Goal: Information Seeking & Learning: Learn about a topic

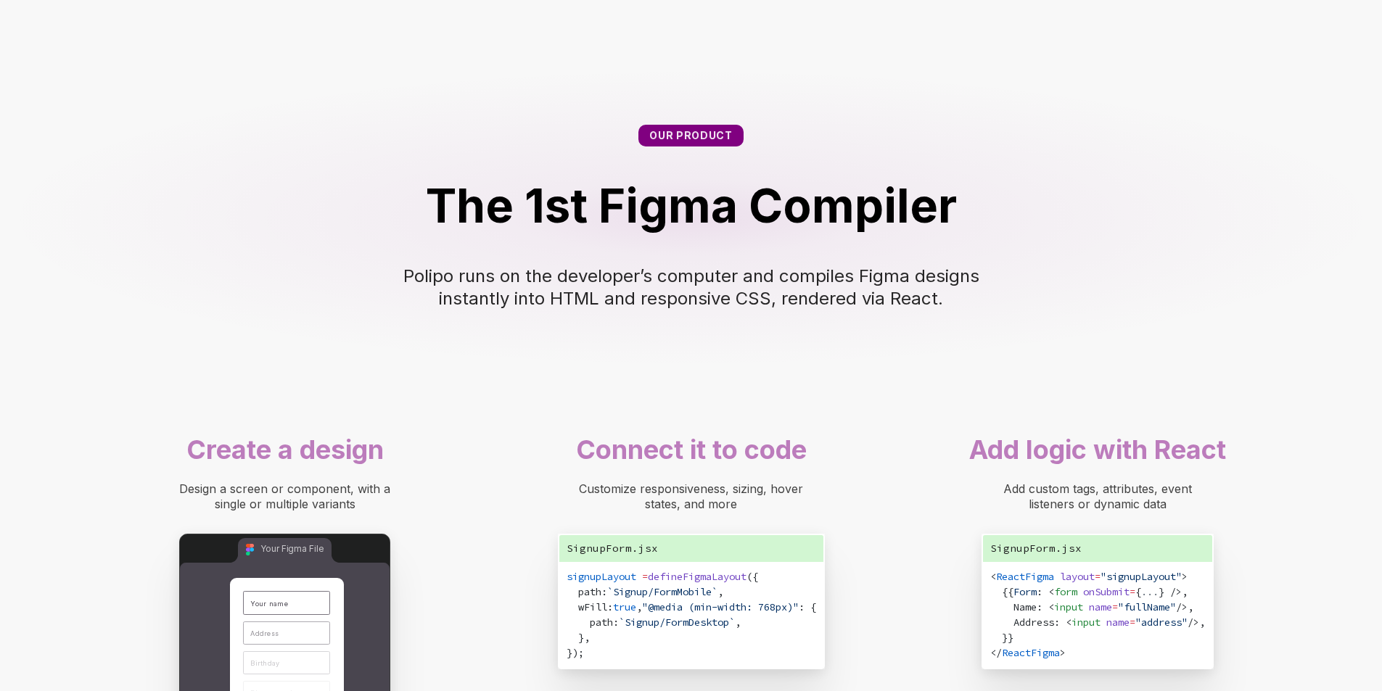
scroll to position [218, 0]
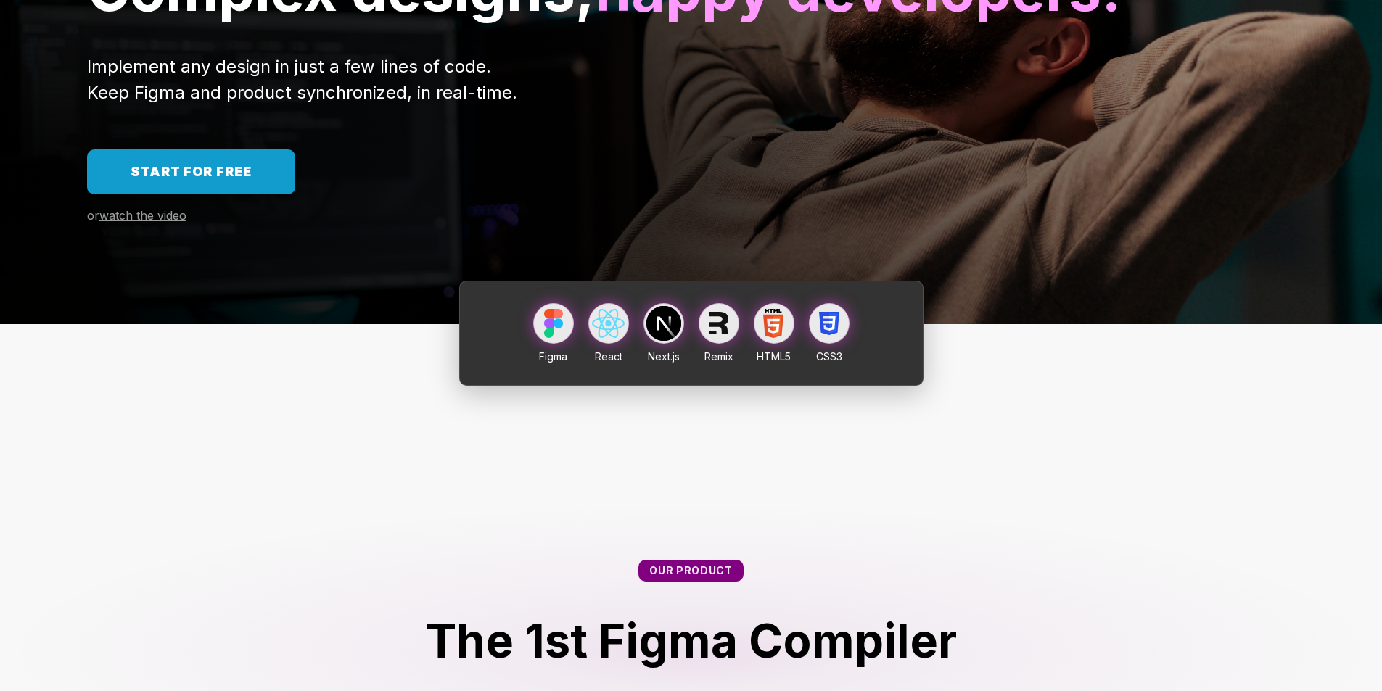
click at [260, 194] on link "Start for free" at bounding box center [191, 171] width 208 height 45
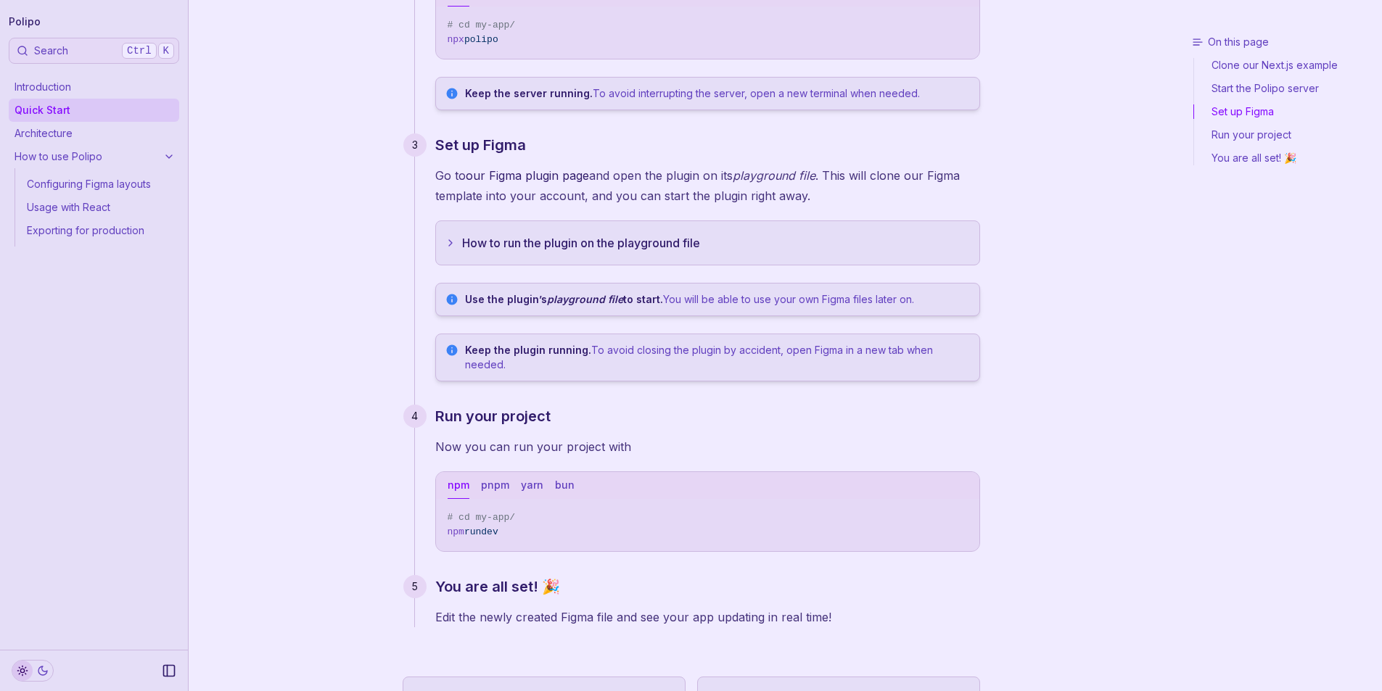
scroll to position [411, 0]
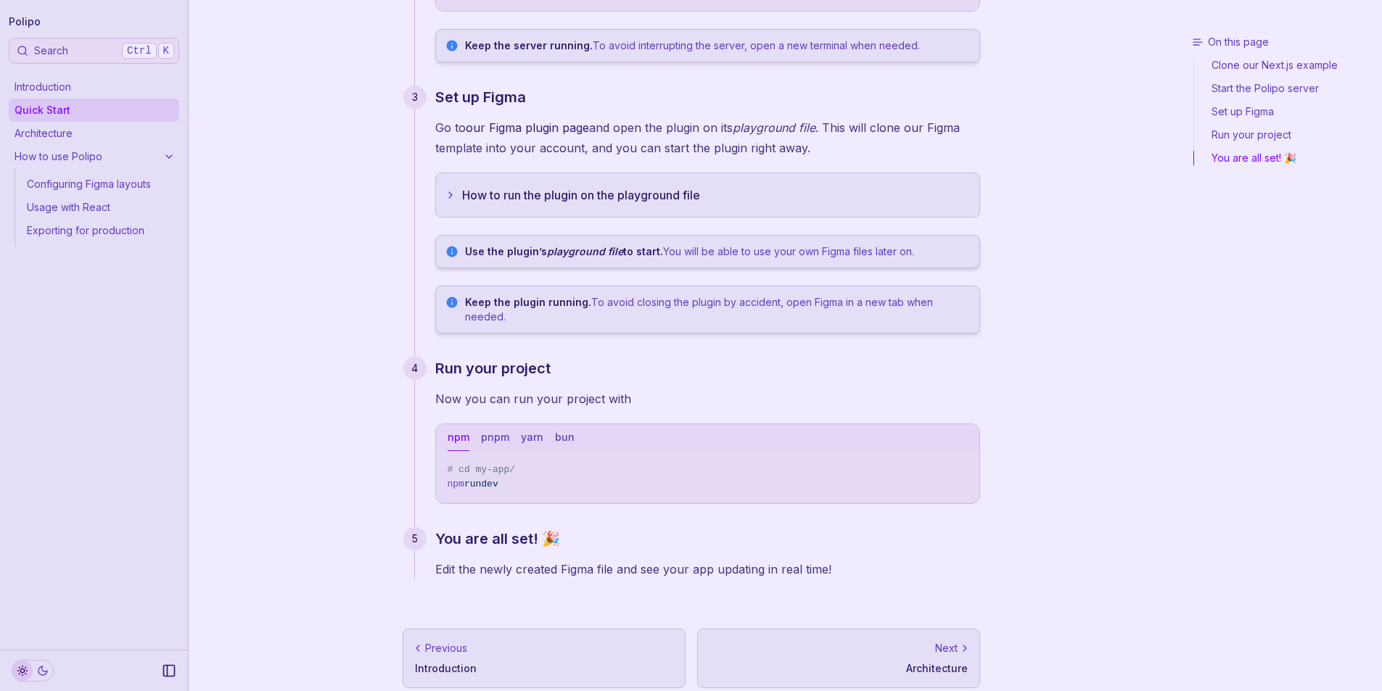
click at [863, 670] on link "Next Architecture" at bounding box center [838, 658] width 283 height 59
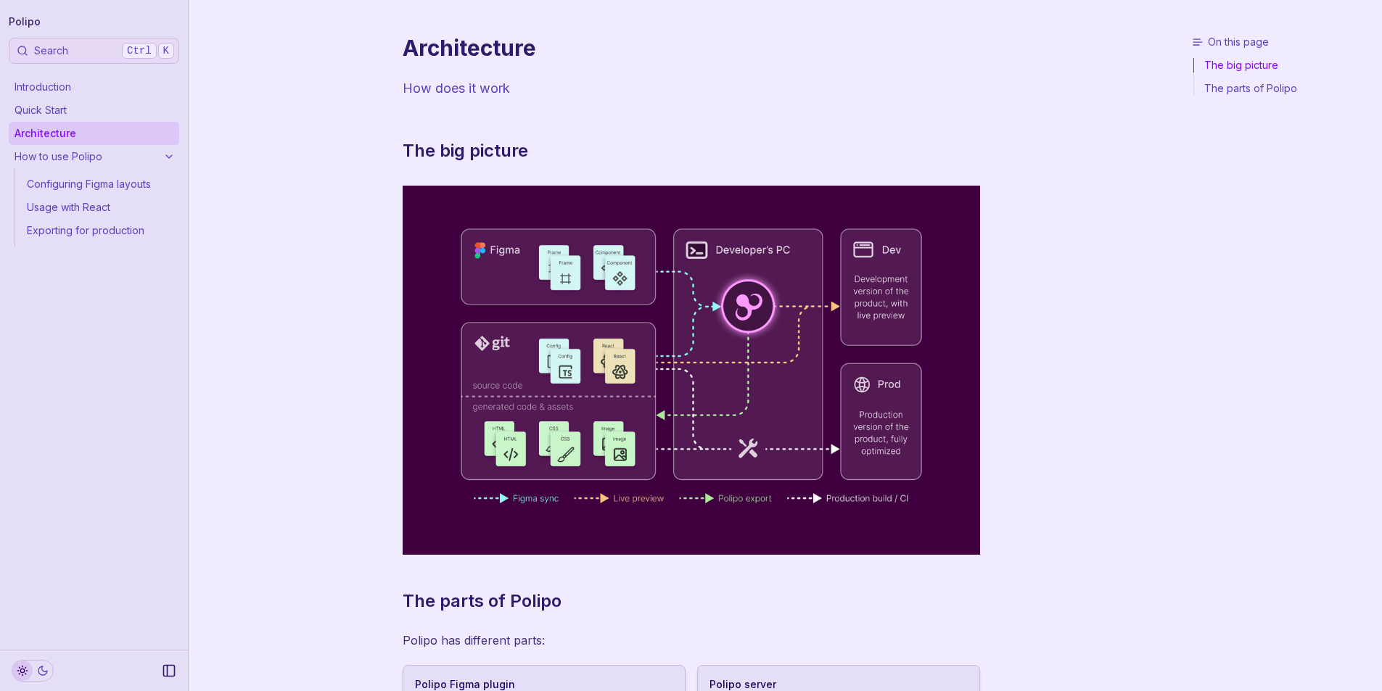
scroll to position [255, 0]
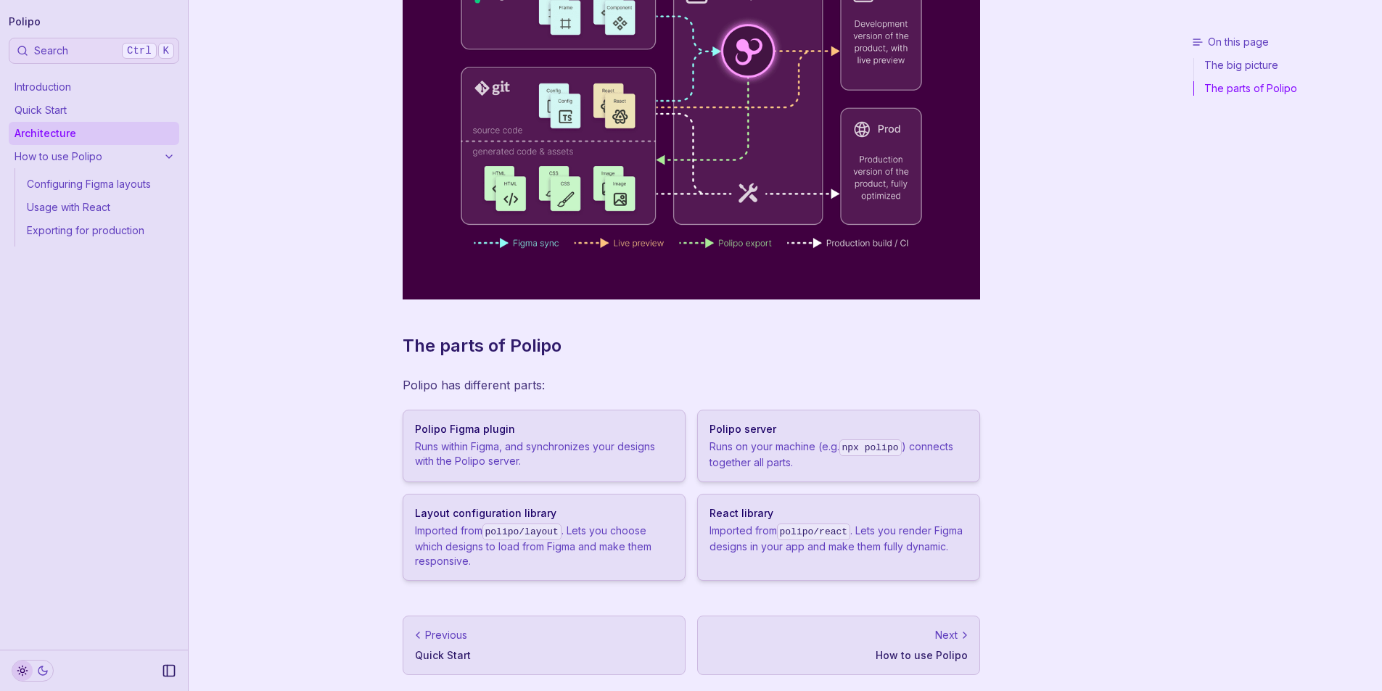
click at [913, 655] on p "How to use Polipo" at bounding box center [838, 656] width 258 height 15
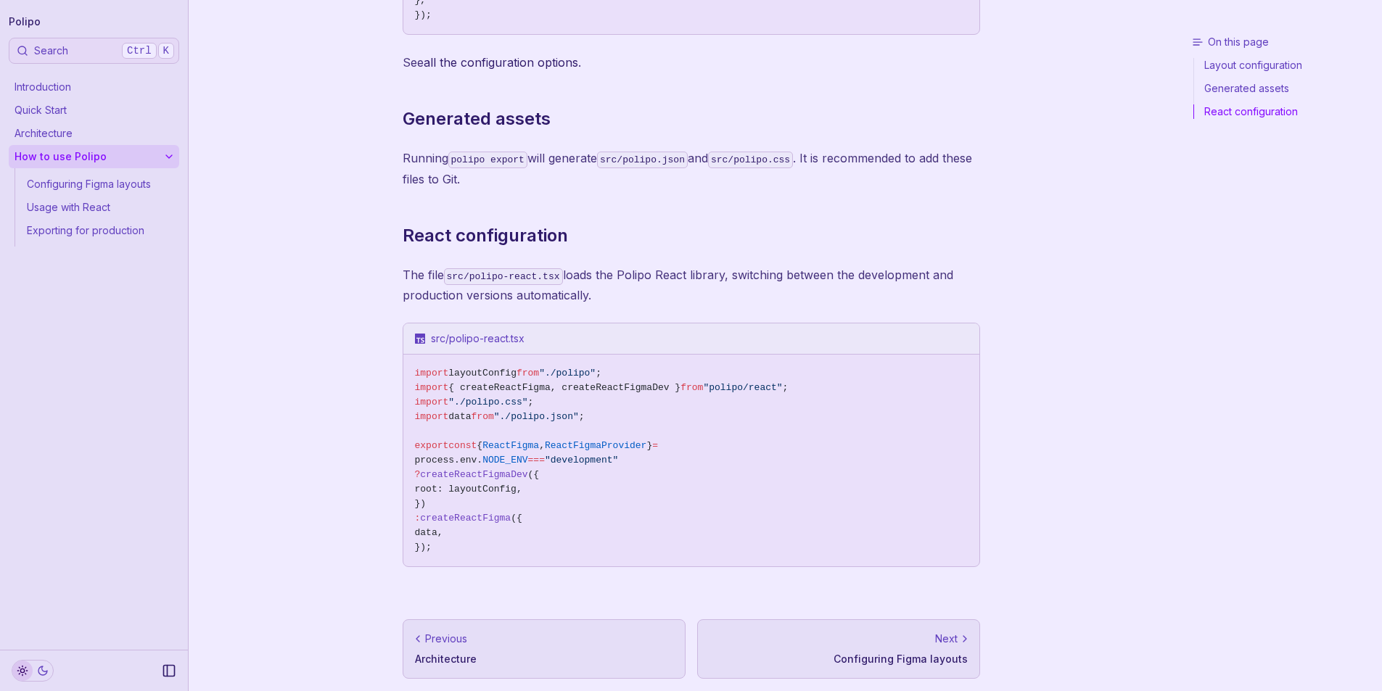
scroll to position [584, 0]
